Goal: Transaction & Acquisition: Purchase product/service

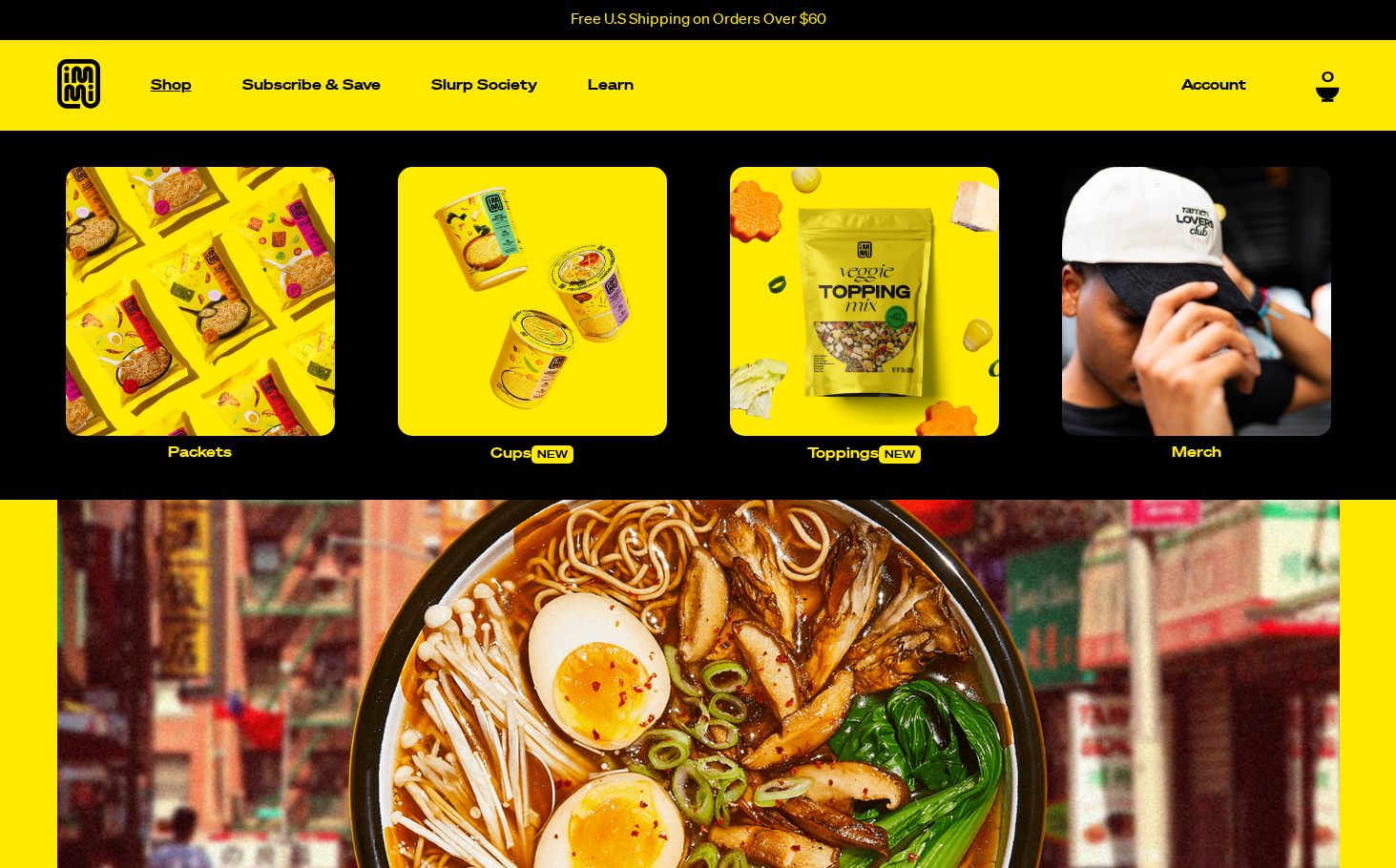
click at [178, 88] on p "Shop" at bounding box center [171, 85] width 41 height 15
click at [163, 83] on p "Shop" at bounding box center [171, 85] width 41 height 15
click at [186, 360] on img "Main navigation" at bounding box center [200, 301] width 269 height 269
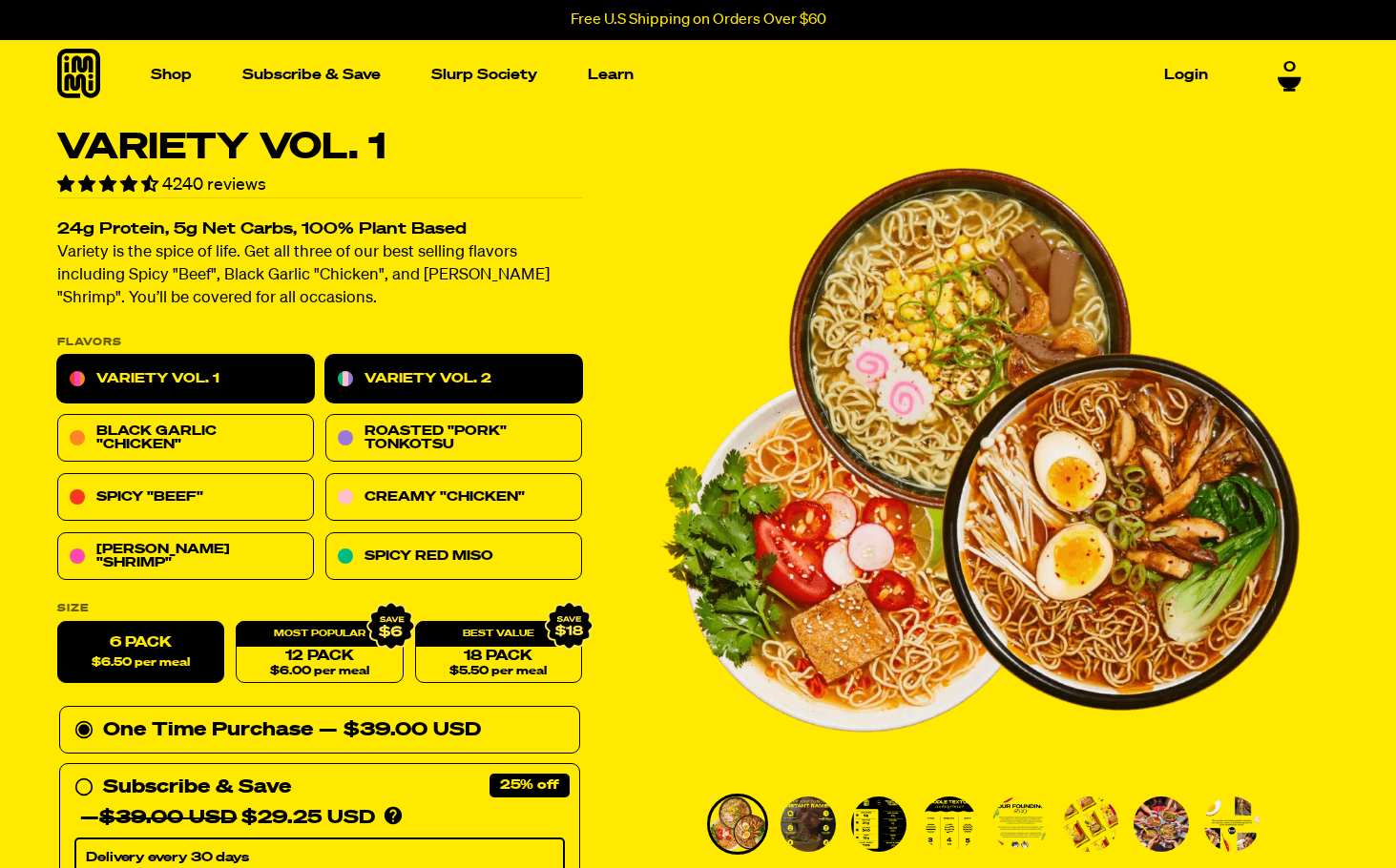
click at [445, 373] on link "Variety Vol. 2" at bounding box center [454, 379] width 256 height 48
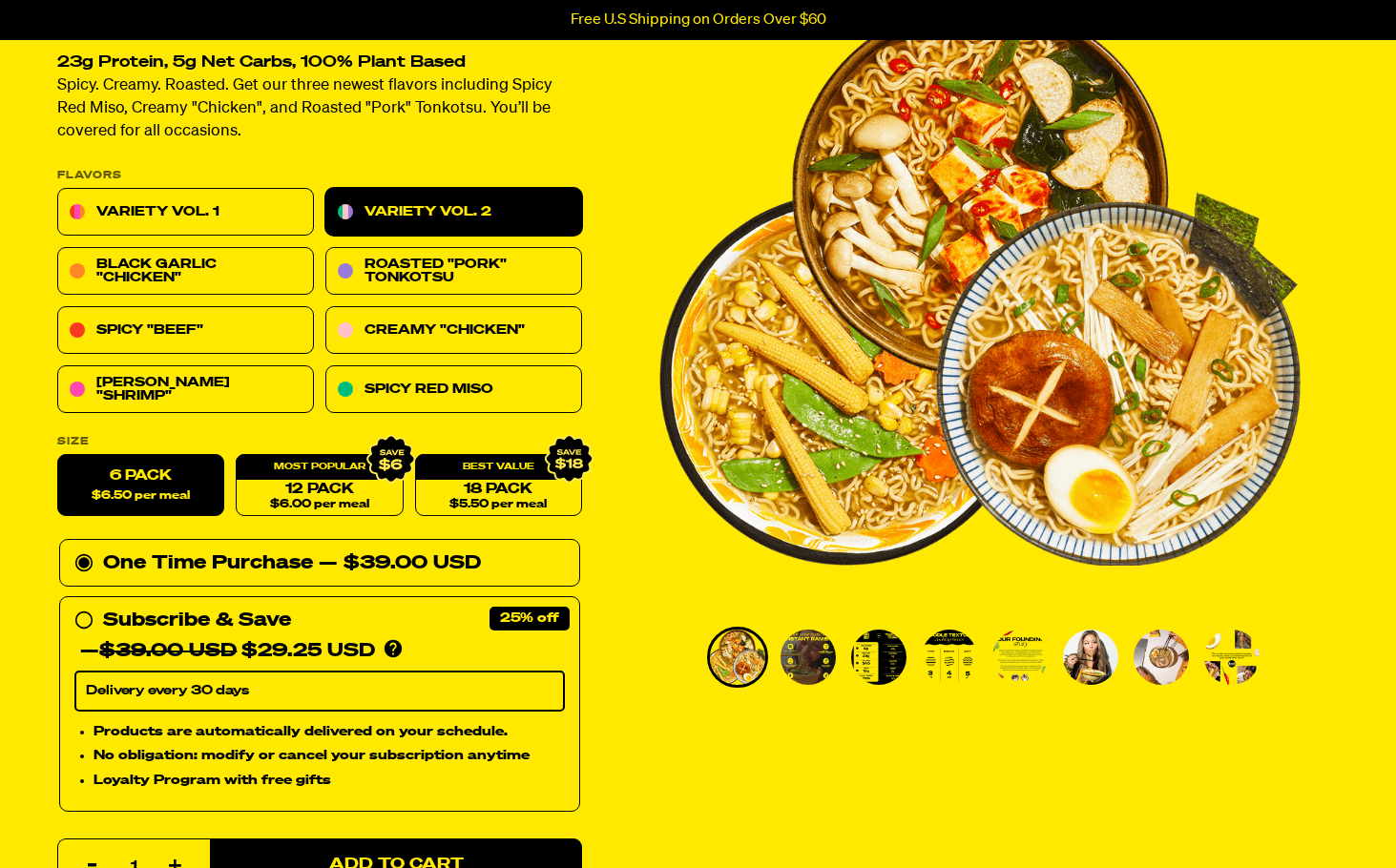
scroll to position [190, 0]
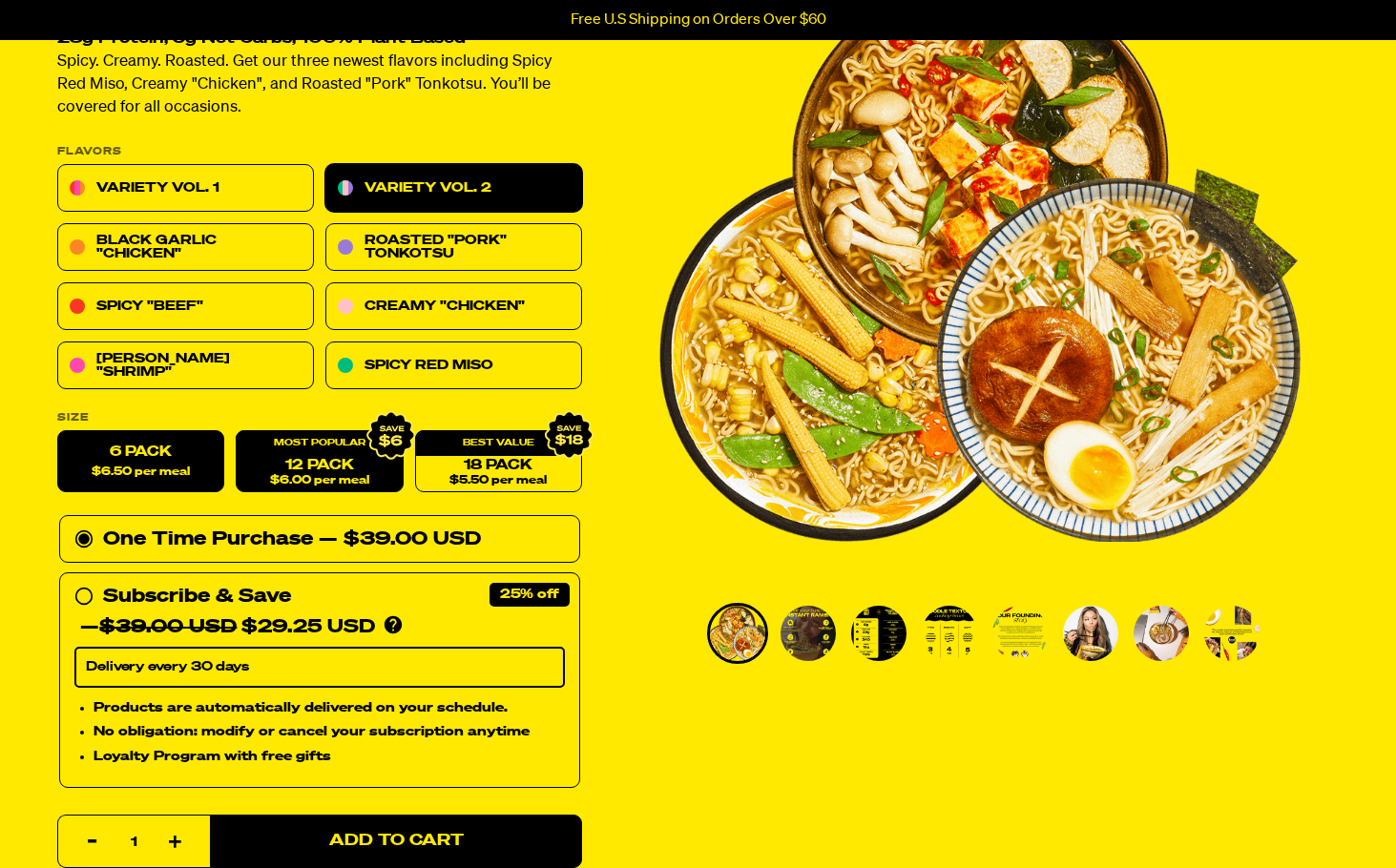
click at [264, 445] on div "12 Pack $6.00 per meal" at bounding box center [320, 462] width 167 height 62
click at [345, 480] on span "$6.00 per meal" at bounding box center [319, 481] width 99 height 13
radio input "false"
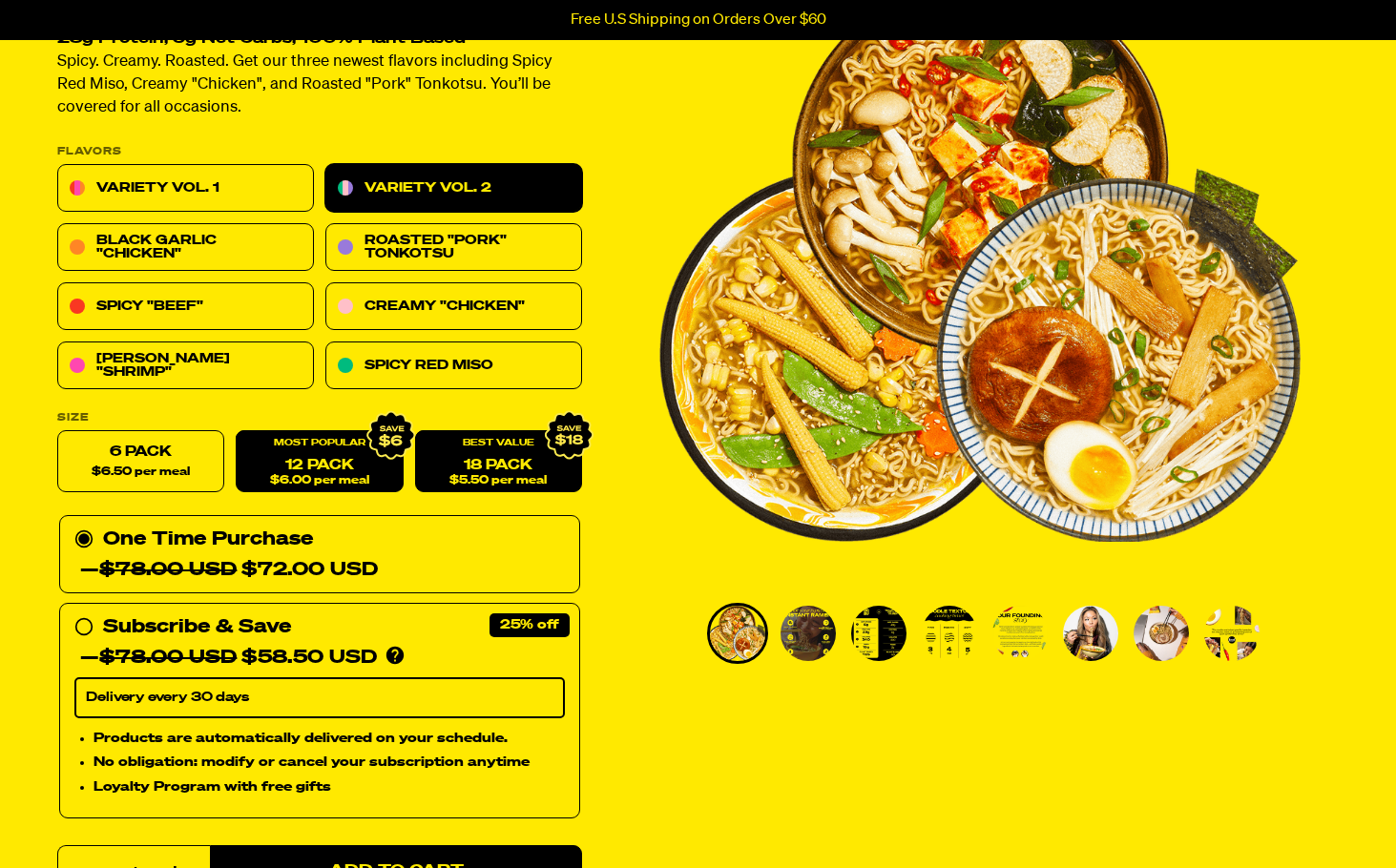
click at [469, 466] on link "18 Pack $5.50 per meal" at bounding box center [497, 462] width 167 height 62
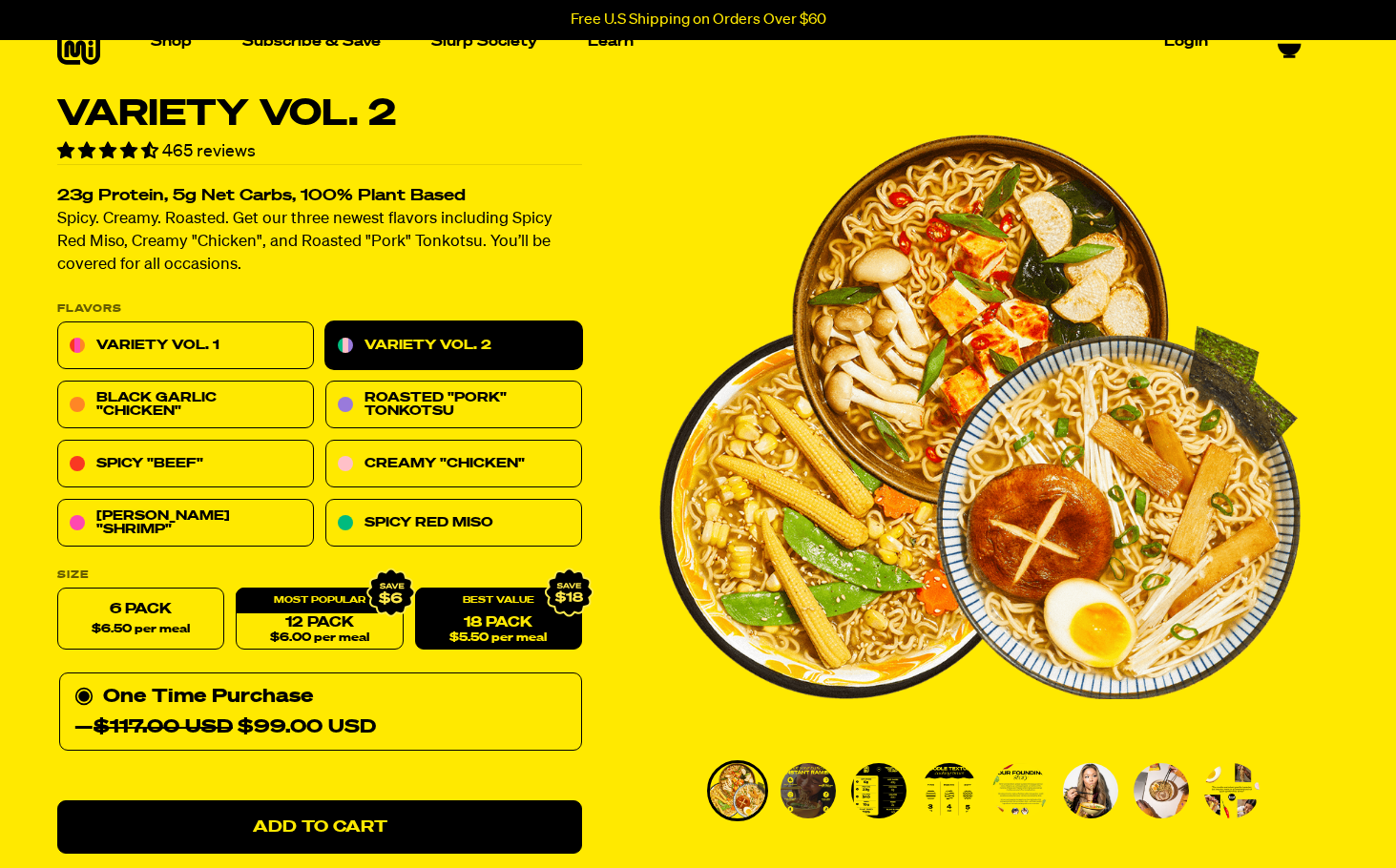
scroll to position [0, 0]
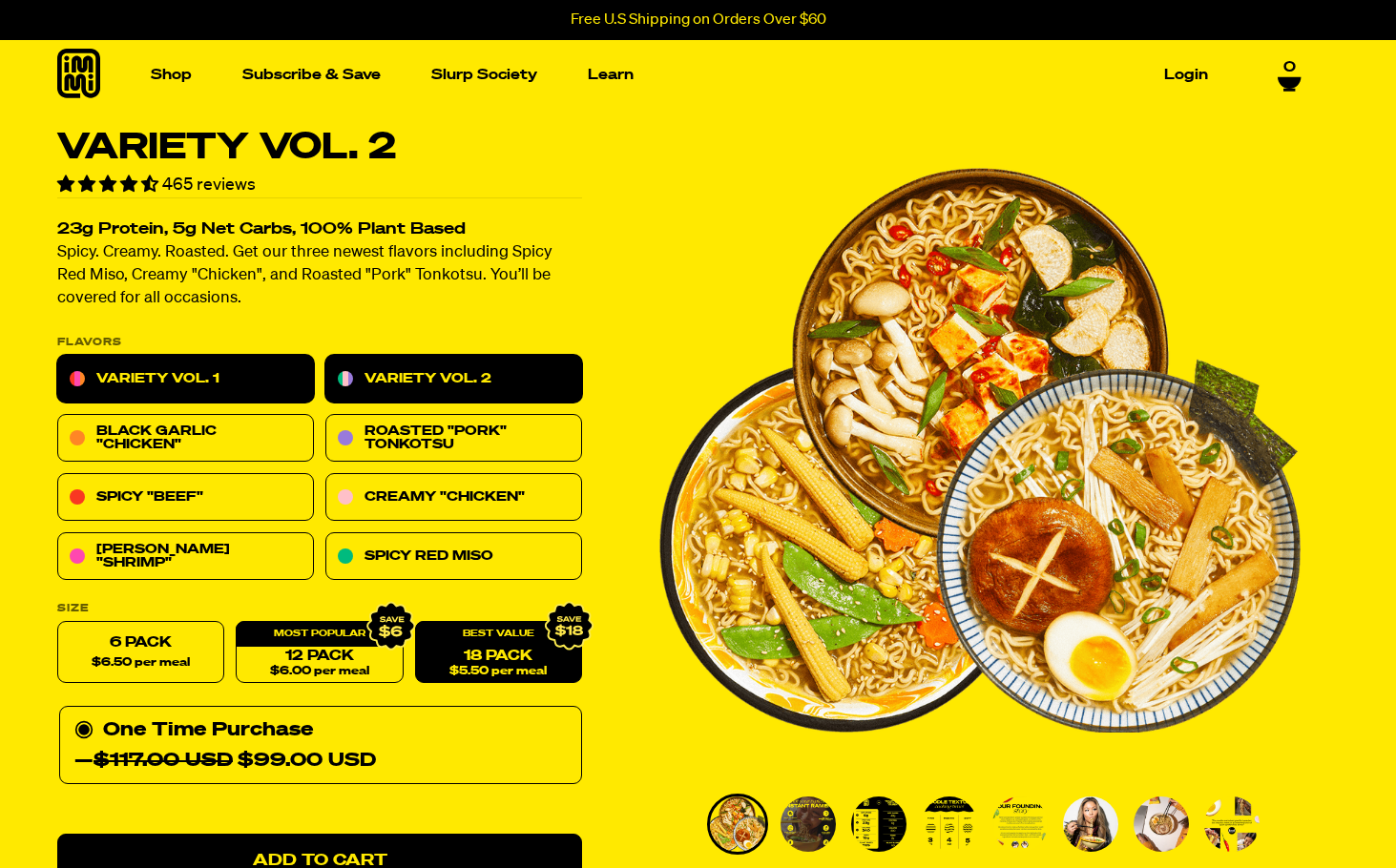
click at [121, 378] on link "Variety Vol. 1" at bounding box center [186, 379] width 256 height 48
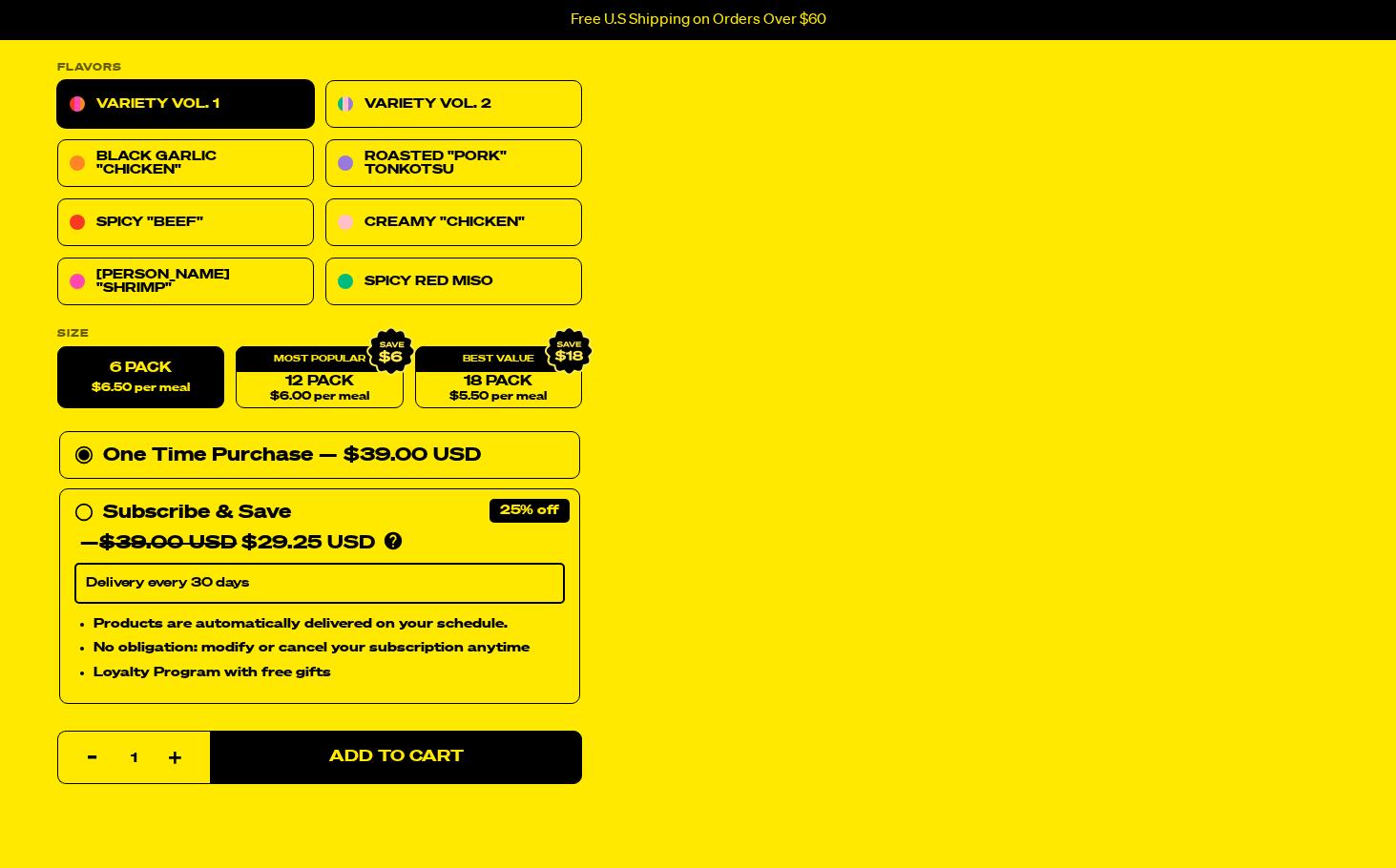
scroll to position [286, 0]
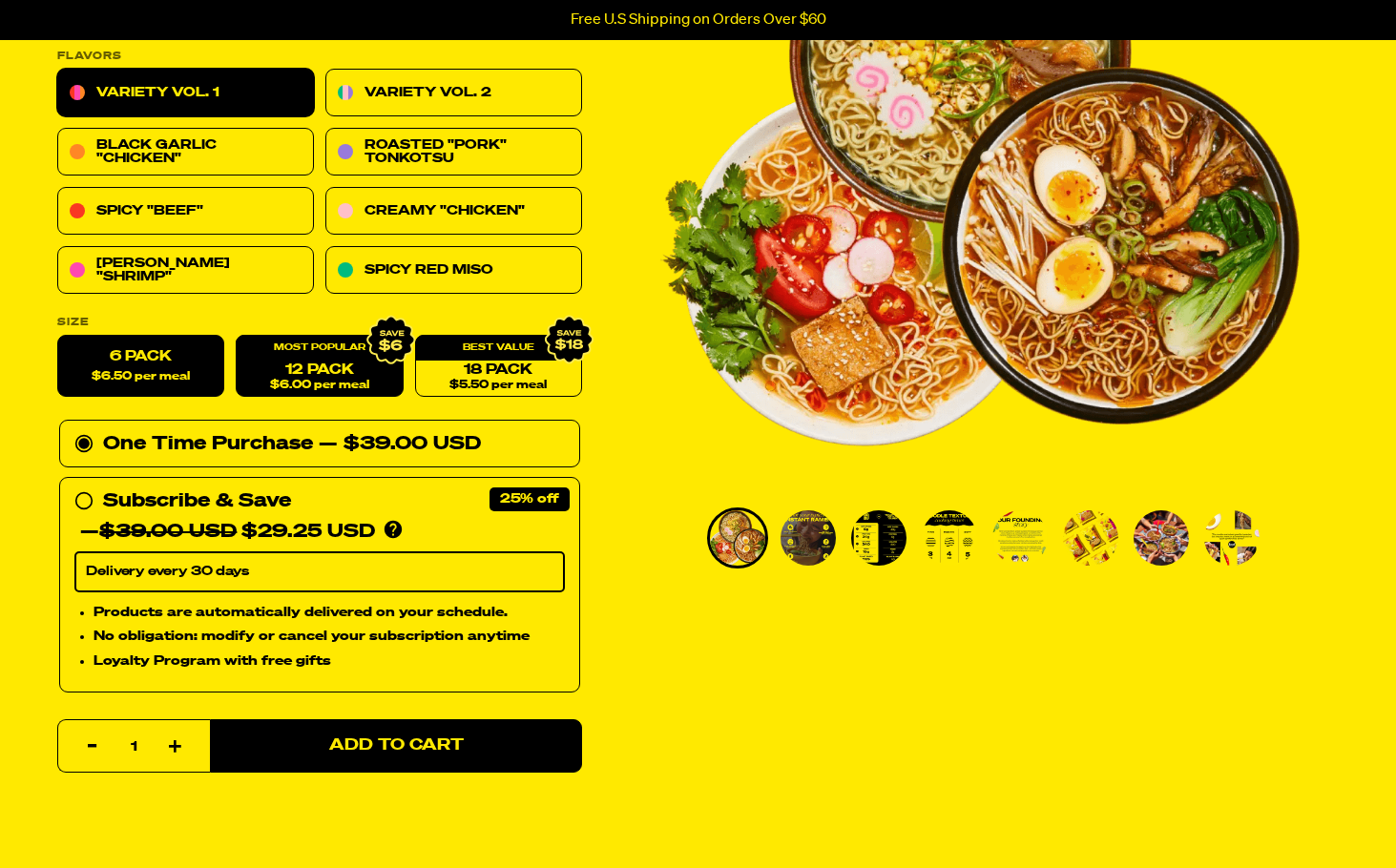
click at [301, 377] on link "12 Pack $6.00 per meal" at bounding box center [320, 367] width 167 height 62
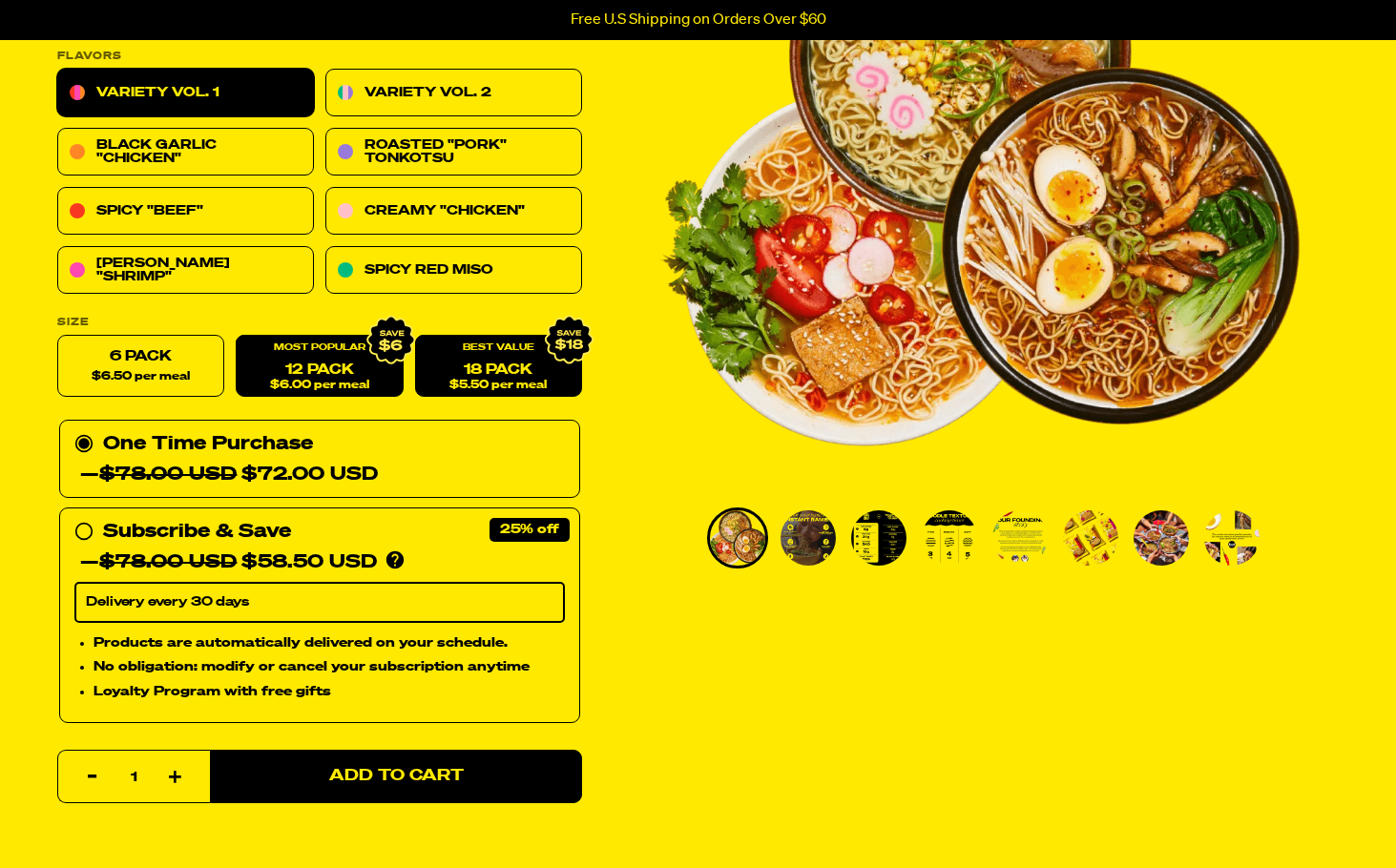
click at [450, 386] on span "$5.50 per meal" at bounding box center [498, 385] width 97 height 13
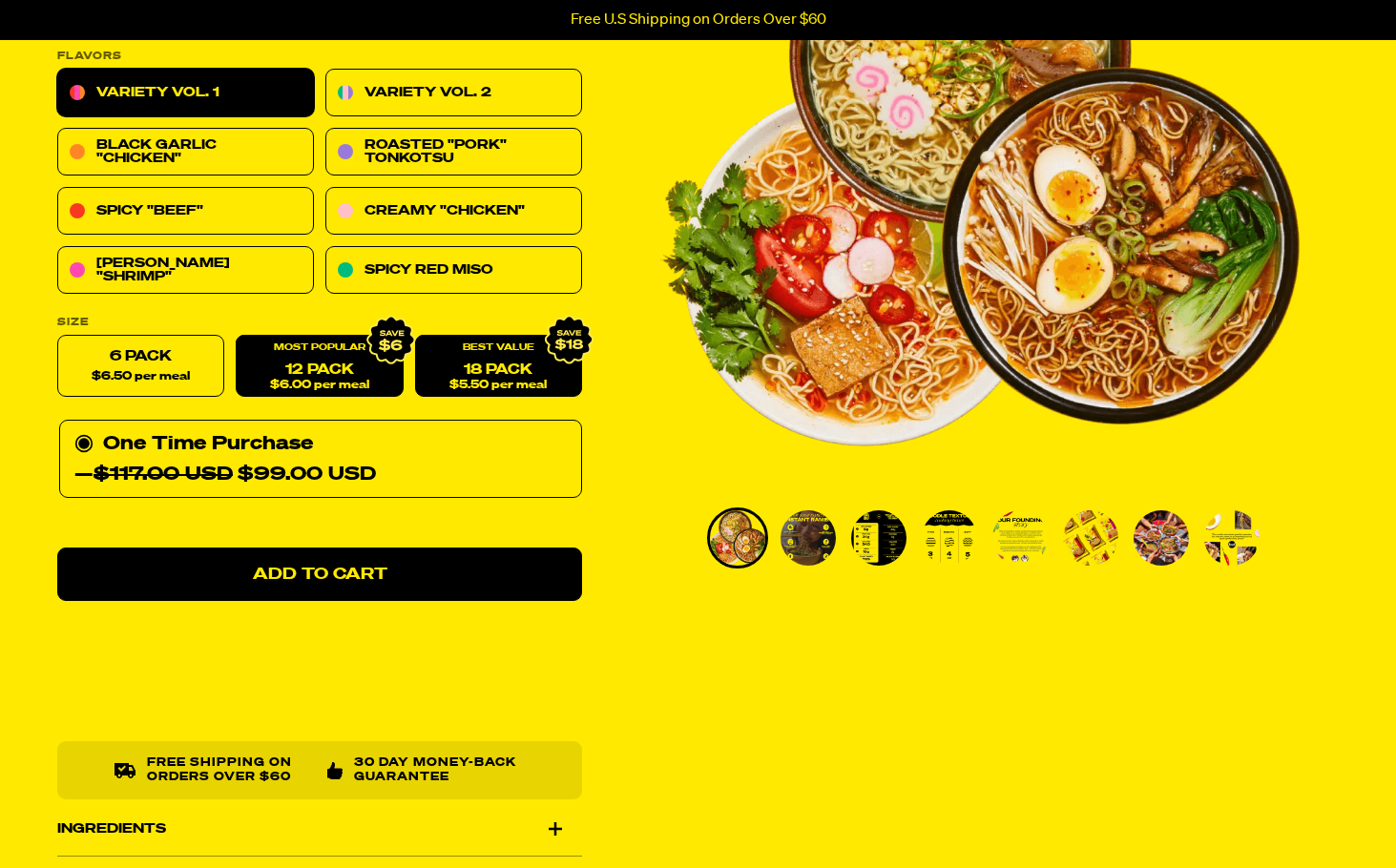
click at [318, 377] on link "12 Pack $6.00 per meal" at bounding box center [320, 367] width 167 height 62
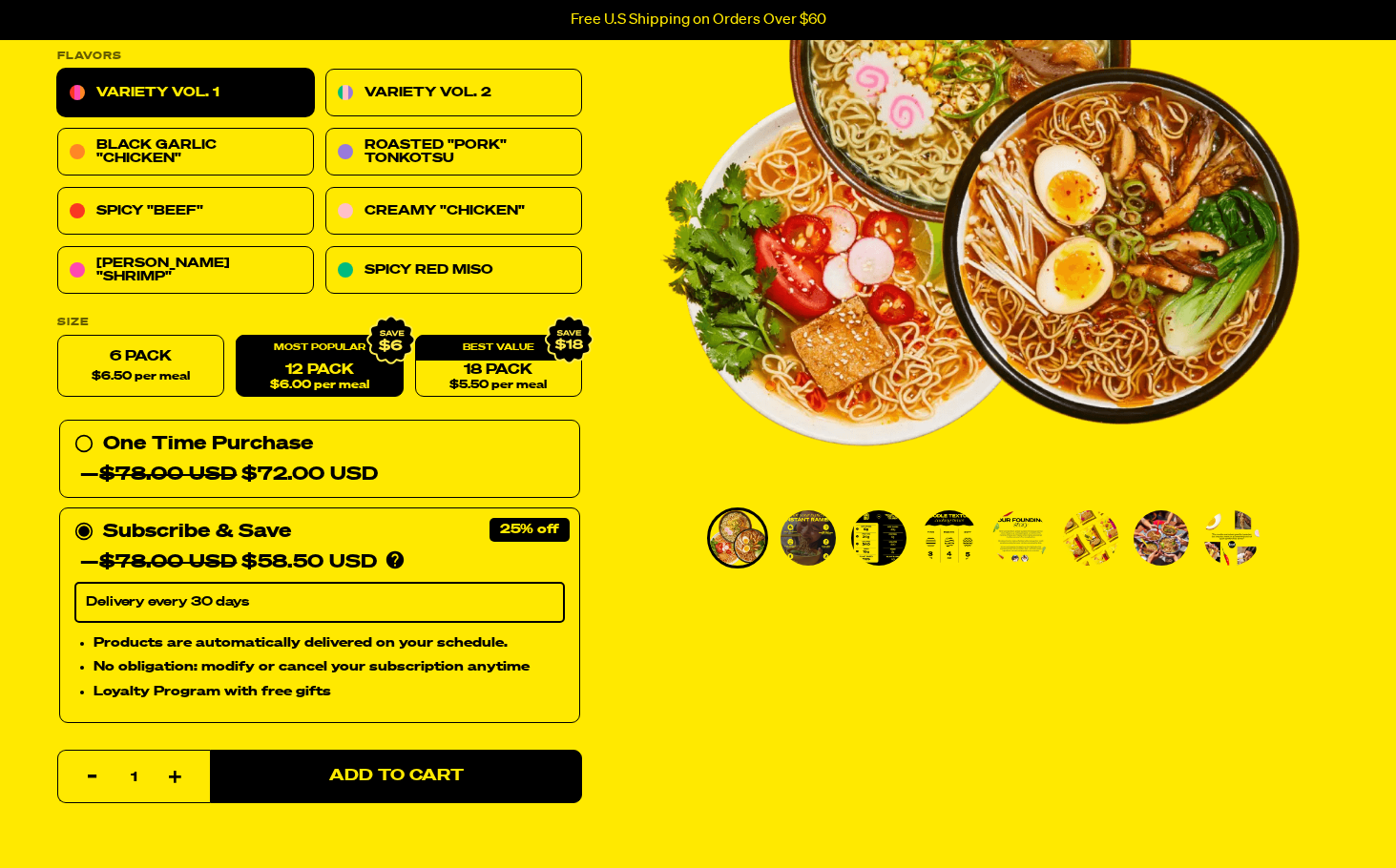
click at [127, 590] on select "Delivery every 30 days" at bounding box center [320, 602] width 491 height 40
click at [145, 603] on select "Delivery every 30 days" at bounding box center [320, 602] width 491 height 40
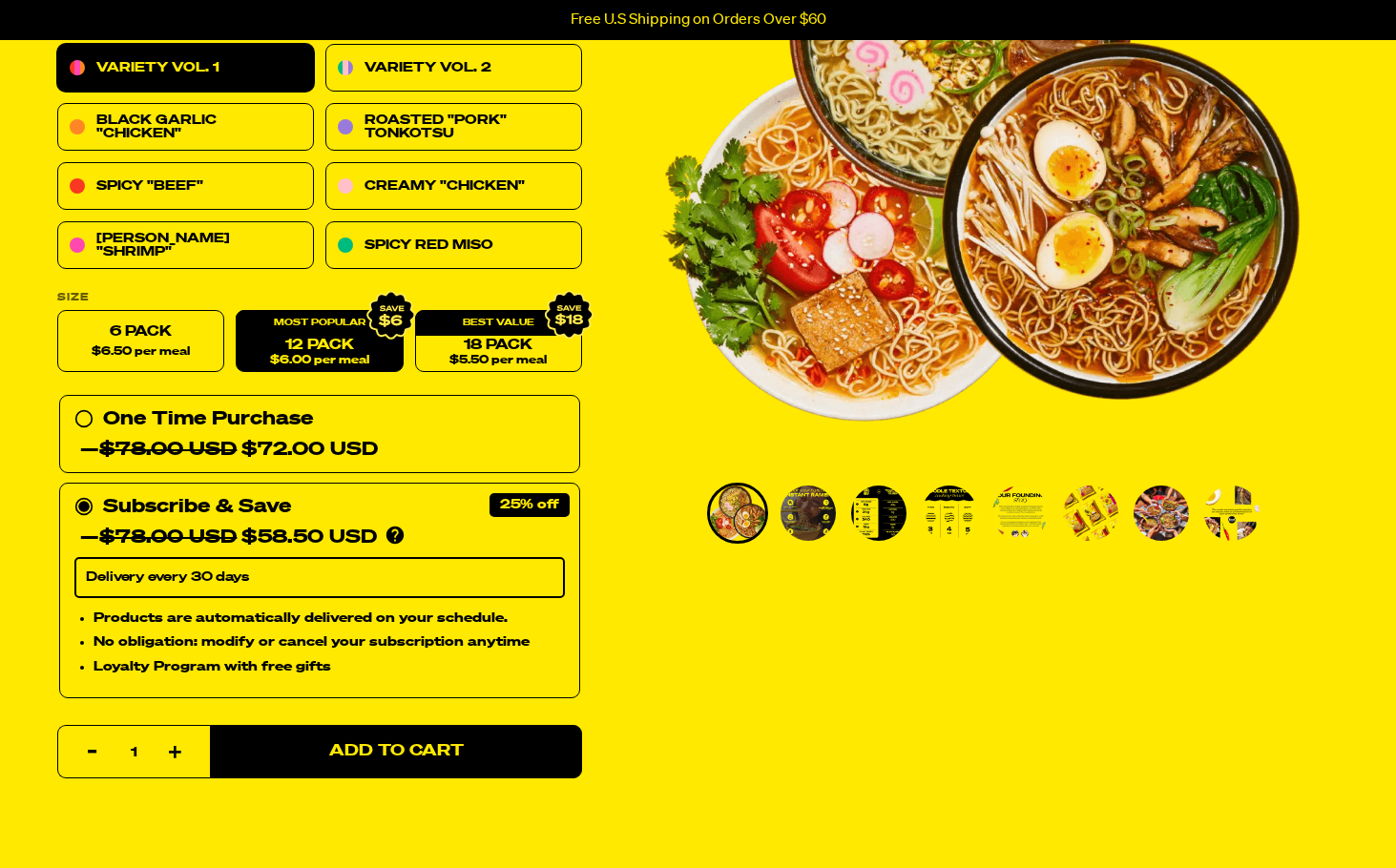
scroll to position [190, 0]
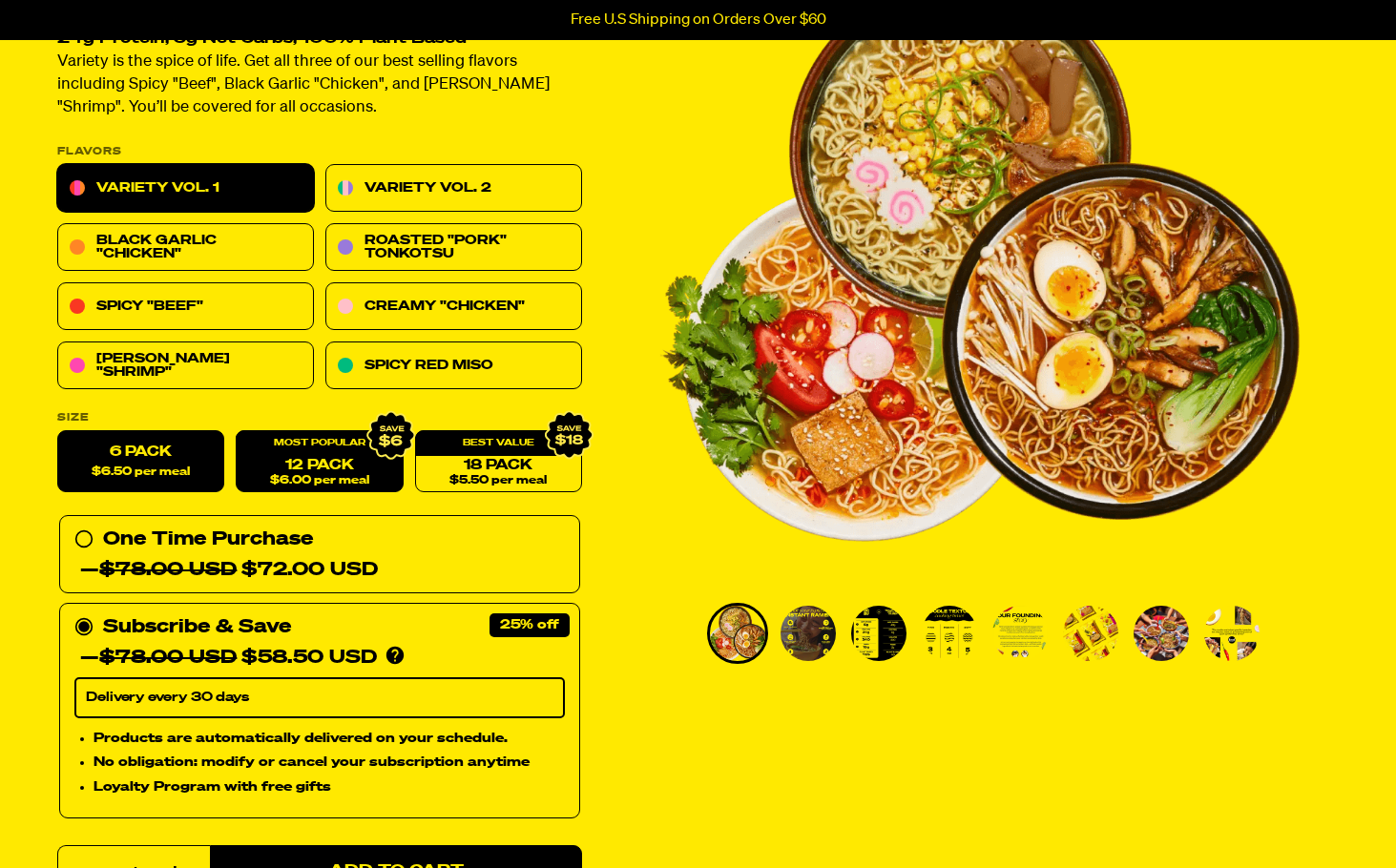
click at [142, 443] on label "6 Pack $6.50 per meal" at bounding box center [141, 462] width 167 height 62
click at [58, 432] on input "6 Pack $6.50 per meal" at bounding box center [57, 431] width 1 height 1
radio input "true"
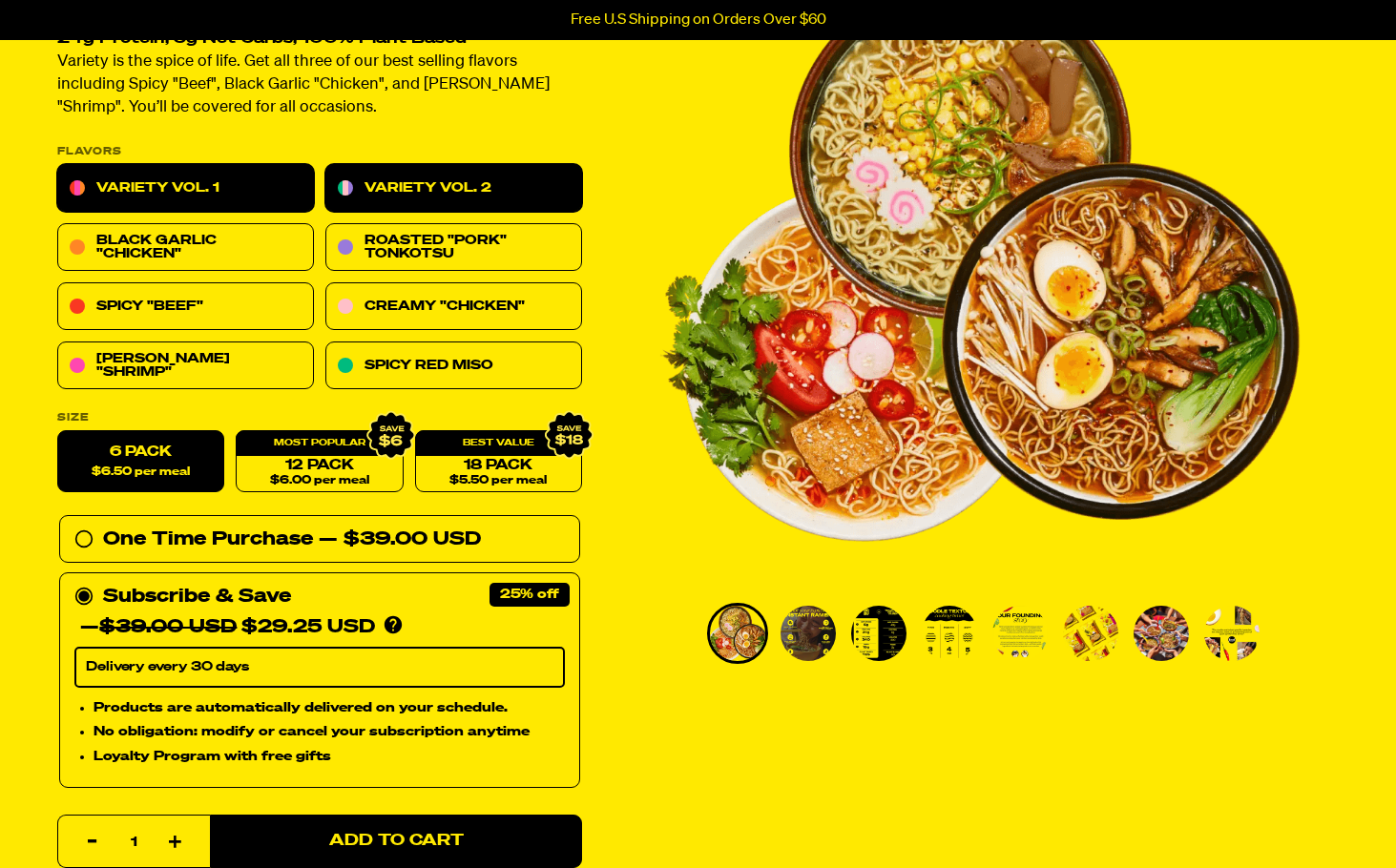
click at [415, 187] on link "Variety Vol. 2" at bounding box center [454, 188] width 256 height 48
